Goal: Information Seeking & Learning: Learn about a topic

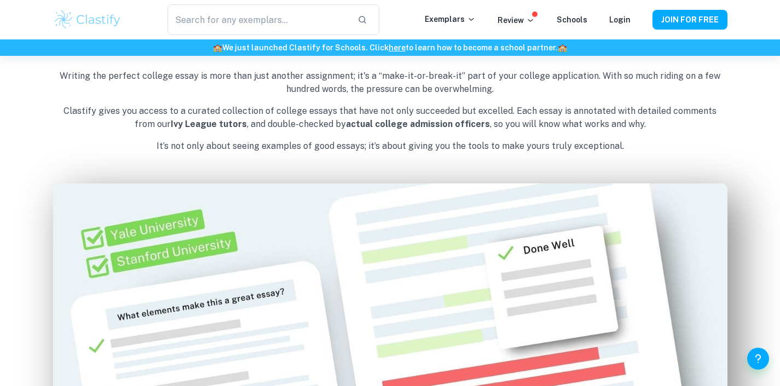
scroll to position [479, 0]
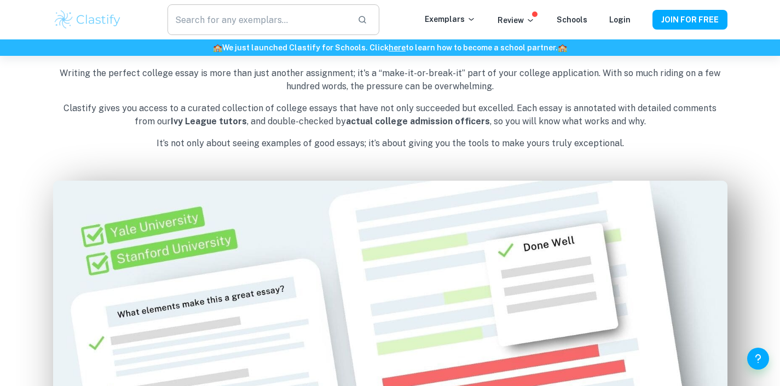
click at [231, 19] on input "text" at bounding box center [258, 19] width 181 height 31
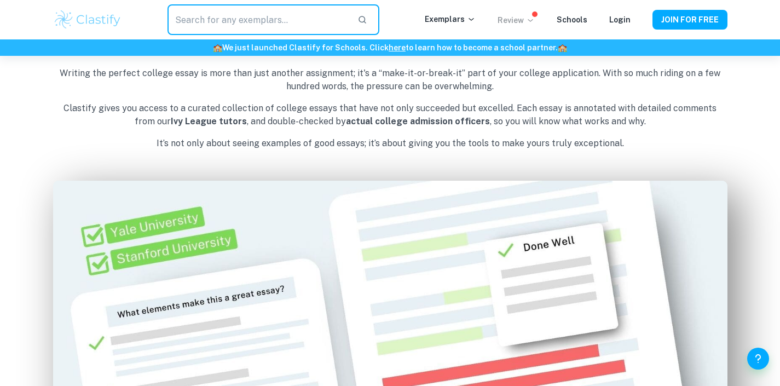
click at [523, 18] on p "Review" at bounding box center [516, 20] width 37 height 12
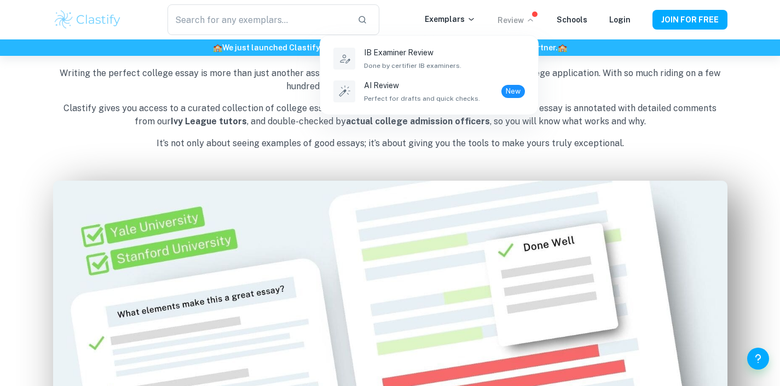
click at [467, 16] on div at bounding box center [390, 193] width 780 height 386
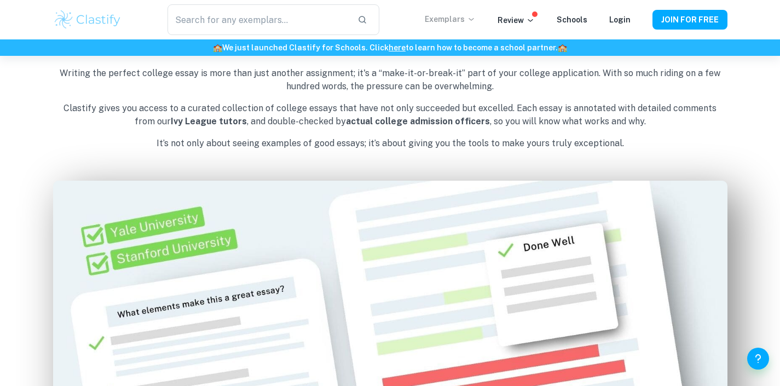
click at [468, 16] on p "Exemplars" at bounding box center [450, 19] width 51 height 12
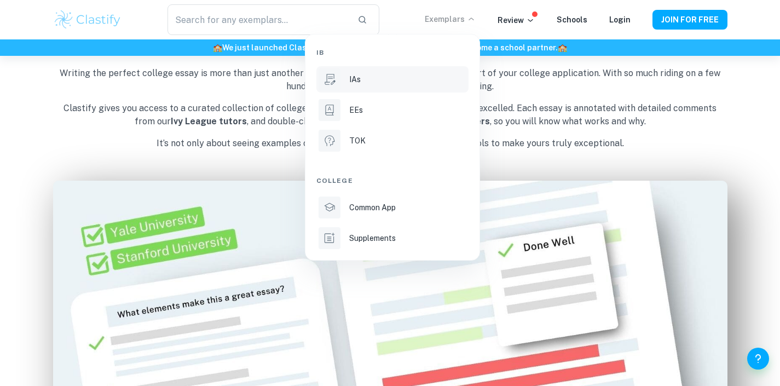
click at [446, 89] on li "IAs" at bounding box center [392, 79] width 152 height 26
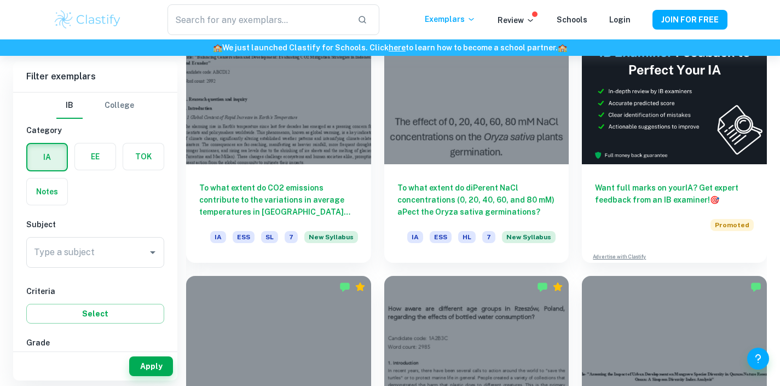
scroll to position [347, 0]
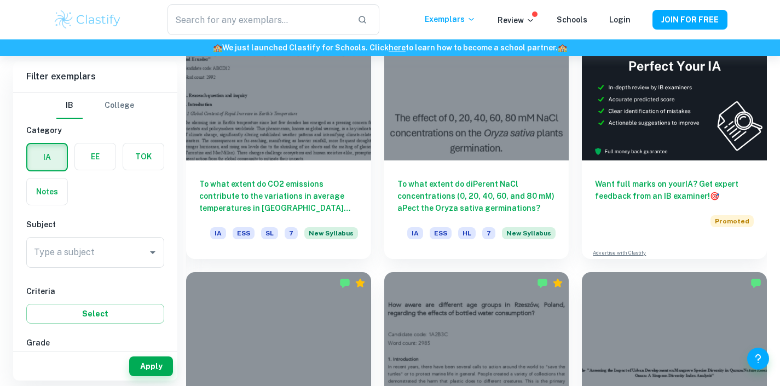
click at [132, 106] on button "College" at bounding box center [120, 106] width 30 height 26
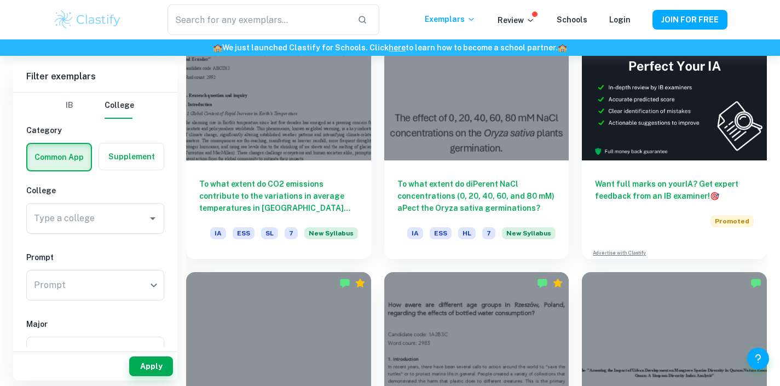
click at [76, 106] on button "IB" at bounding box center [69, 106] width 26 height 26
